Goal: Task Accomplishment & Management: Manage account settings

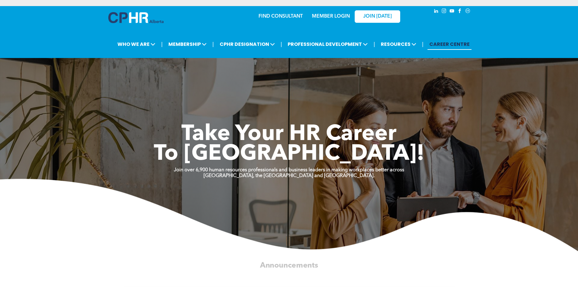
click at [335, 15] on link "MEMBER LOGIN" at bounding box center [331, 16] width 38 height 5
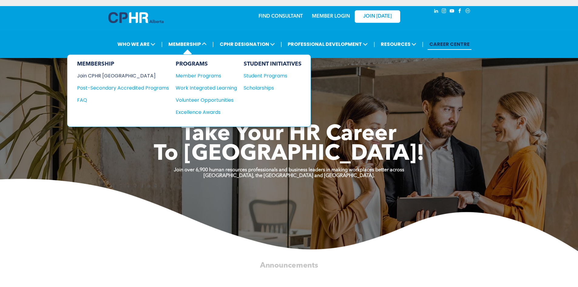
click at [112, 75] on div "Join CPHR [GEOGRAPHIC_DATA]" at bounding box center [118, 76] width 83 height 8
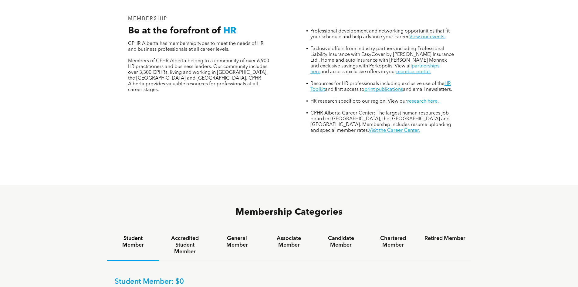
scroll to position [334, 0]
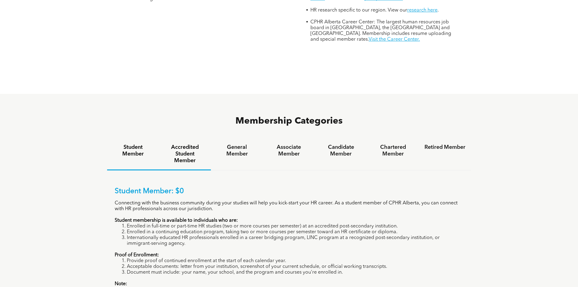
click at [181, 144] on h4 "Accredited Student Member" at bounding box center [184, 154] width 41 height 20
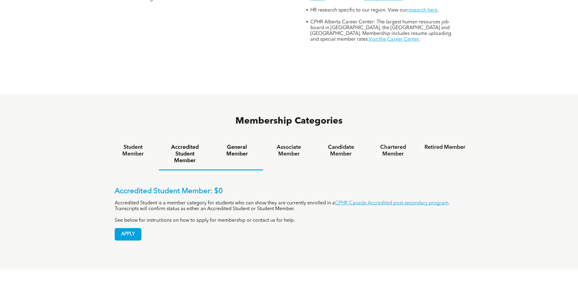
click at [244, 138] on div "General Member" at bounding box center [237, 154] width 52 height 32
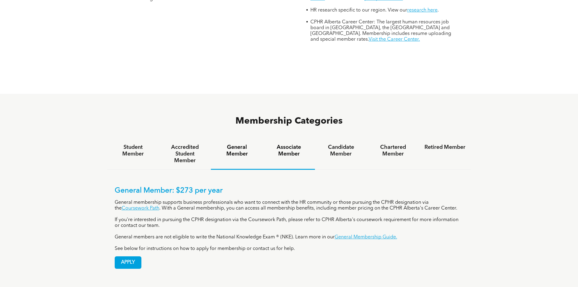
click at [283, 144] on h4 "Associate Member" at bounding box center [288, 150] width 41 height 13
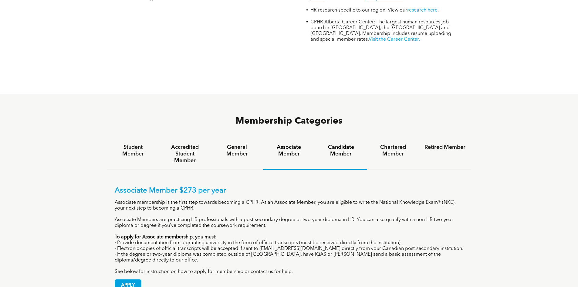
click at [331, 138] on div "Candidate Member" at bounding box center [341, 153] width 52 height 31
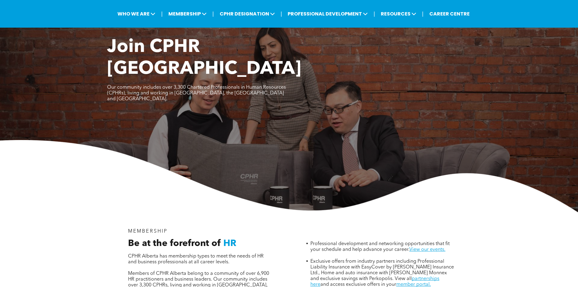
scroll to position [0, 0]
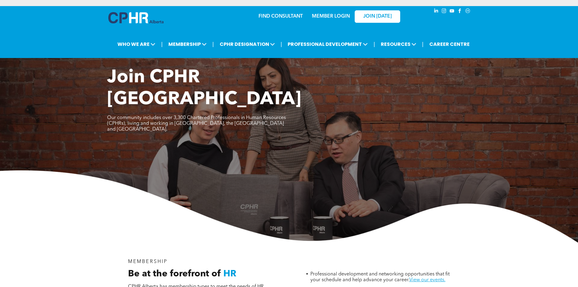
click at [337, 20] on div "MEMBER LOGIN" at bounding box center [318, 16] width 56 height 19
click at [336, 19] on link "MEMBER LOGIN" at bounding box center [331, 16] width 38 height 5
